Goal: Find specific page/section: Find specific page/section

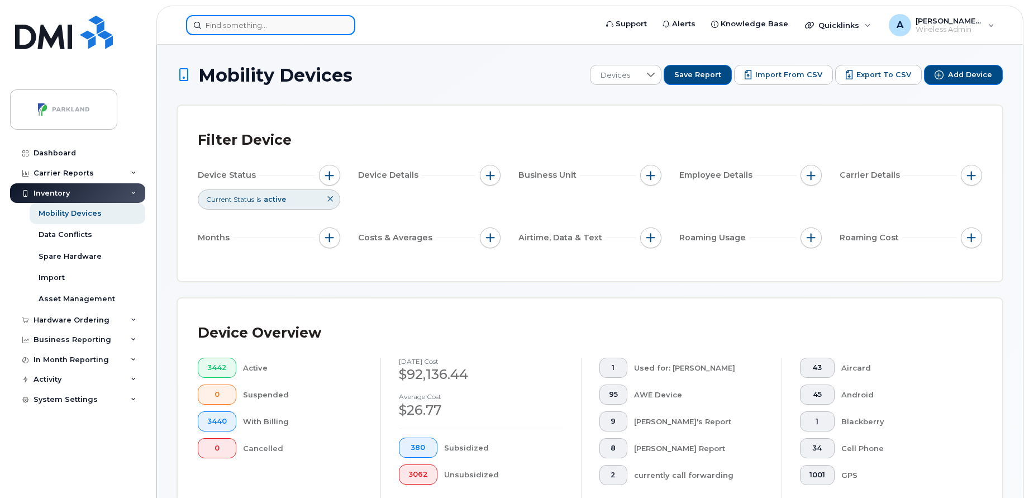
click at [273, 32] on input at bounding box center [270, 25] width 169 height 20
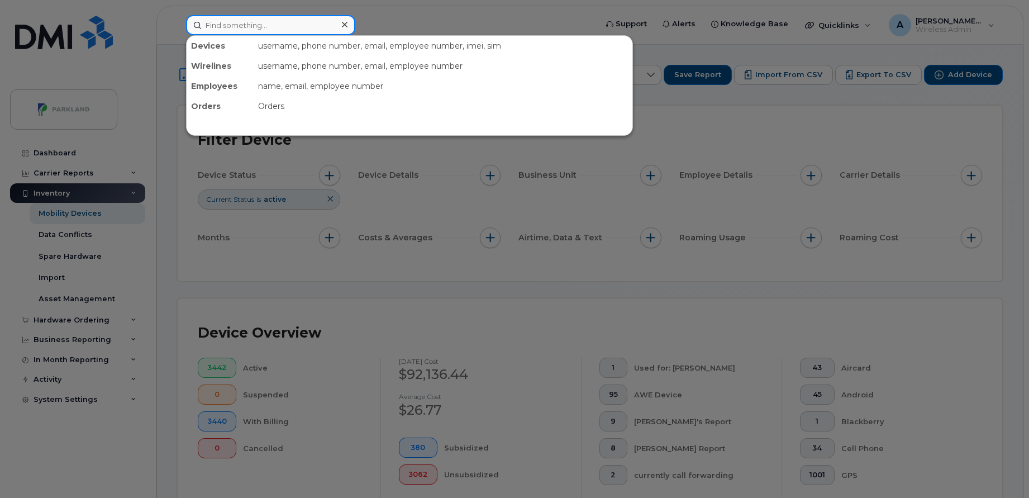
paste input "[PERSON_NAME]"
type input "[PERSON_NAME]"
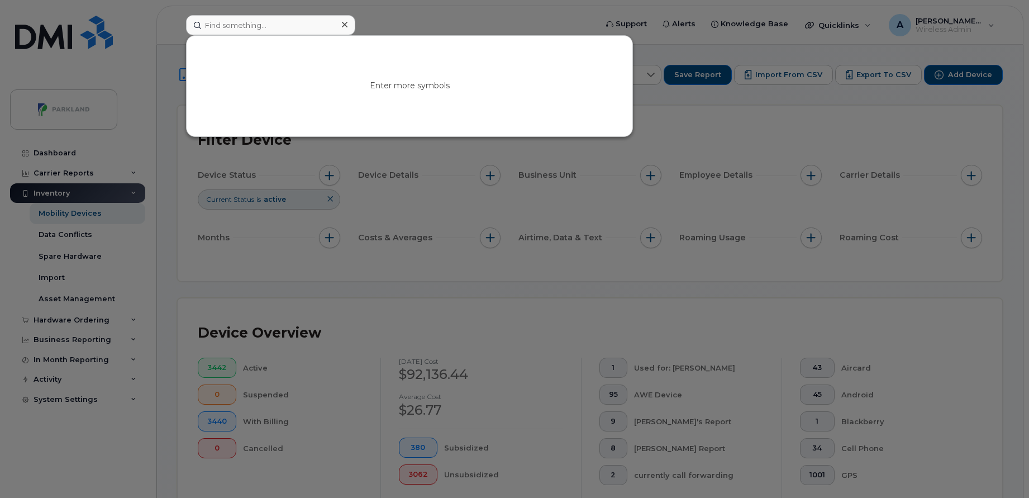
click at [91, 180] on div at bounding box center [514, 249] width 1029 height 498
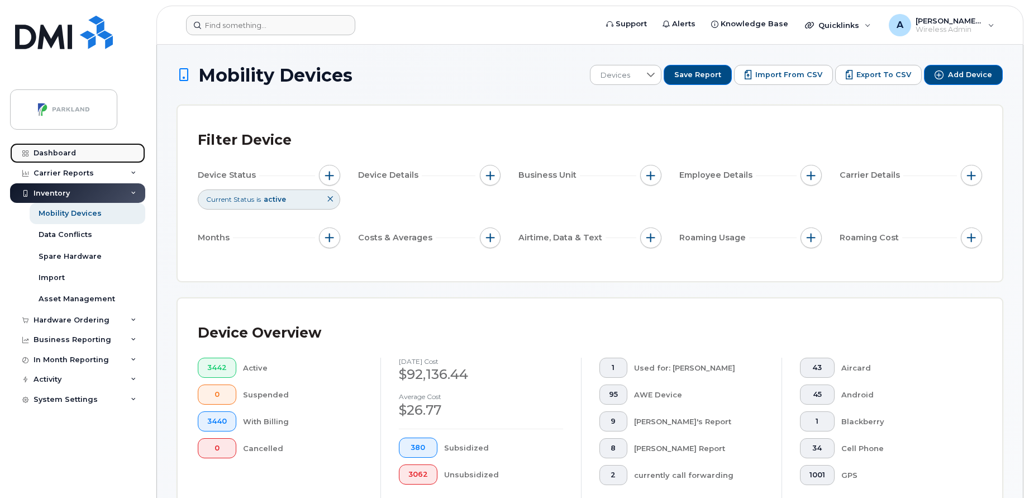
click at [55, 151] on div "Dashboard" at bounding box center [55, 153] width 42 height 9
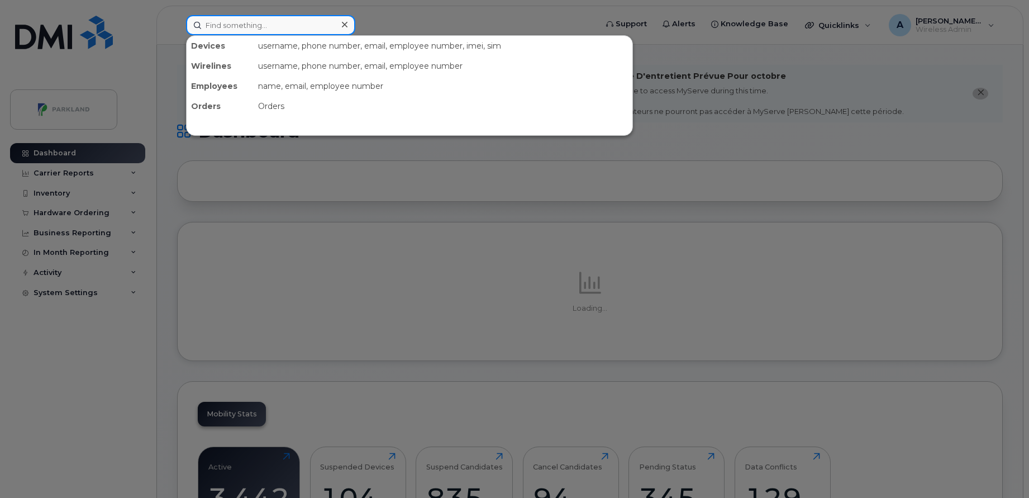
click at [285, 34] on input at bounding box center [270, 25] width 169 height 20
paste input "[PERSON_NAME]"
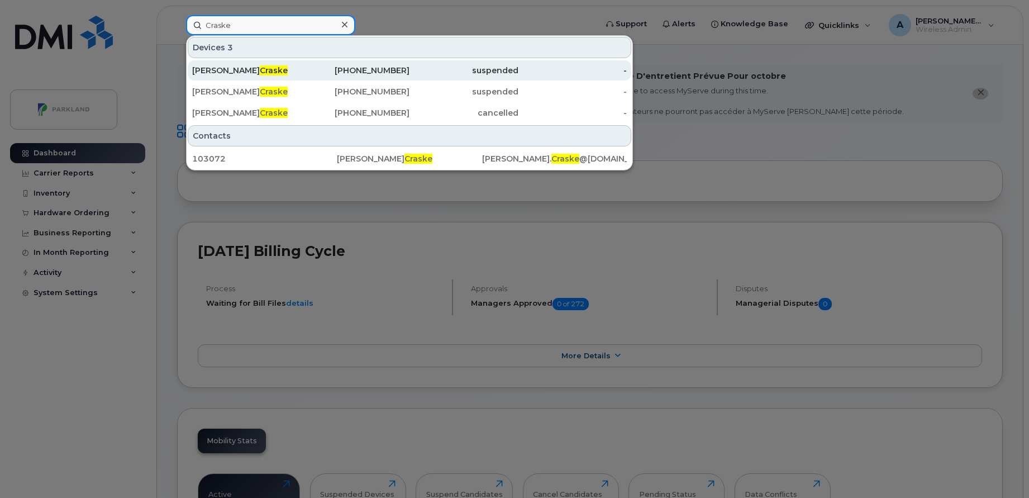
type input "Craske"
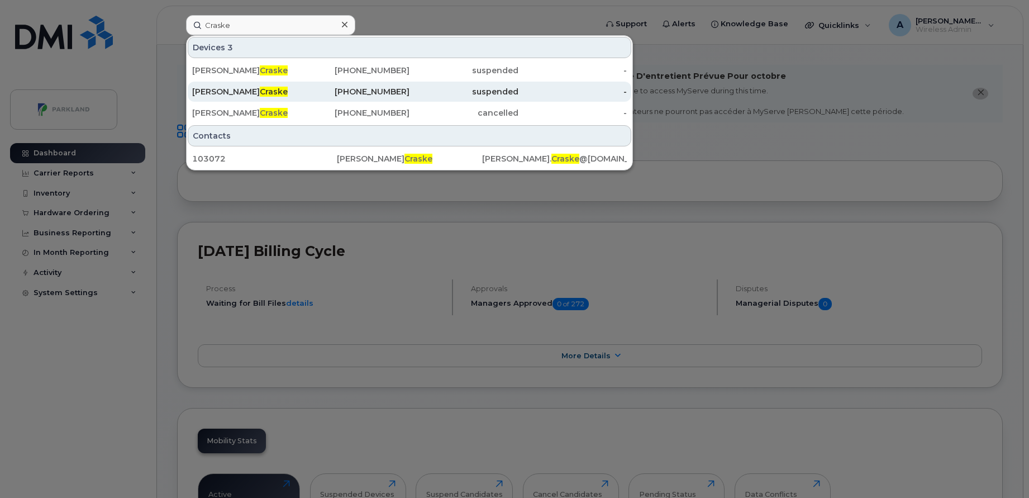
click at [421, 90] on div "suspended" at bounding box center [463, 91] width 109 height 11
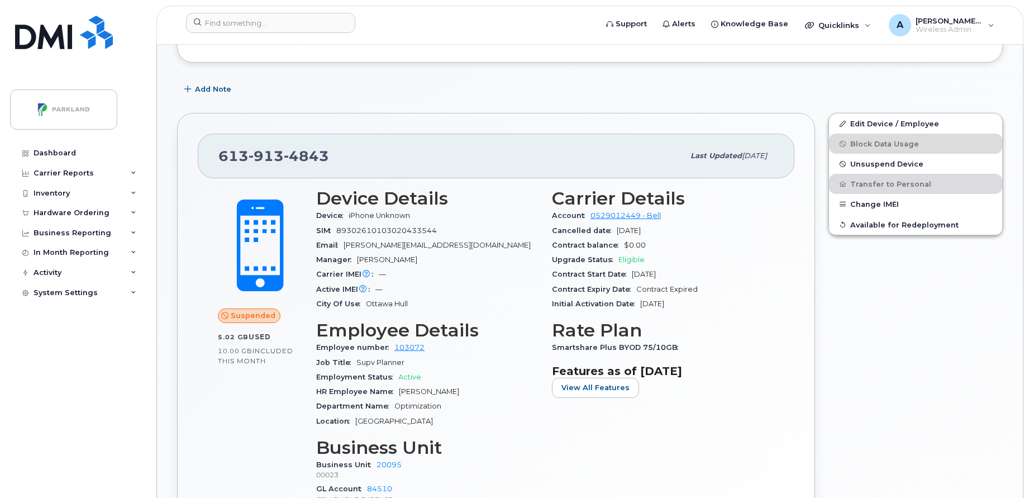
scroll to position [303, 0]
